Goal: Information Seeking & Learning: Learn about a topic

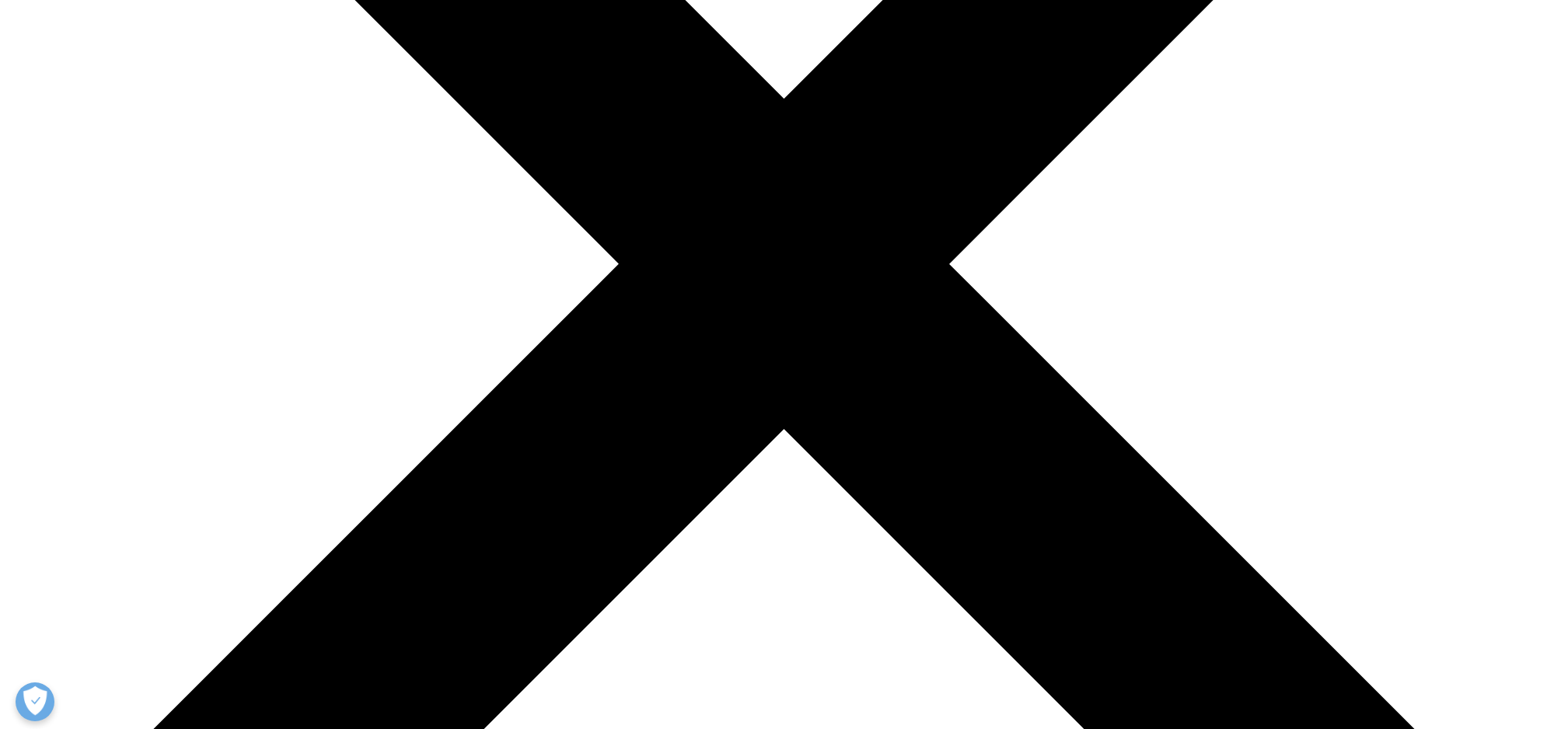
scroll to position [725, 0]
